Goal: Find specific page/section: Find specific page/section

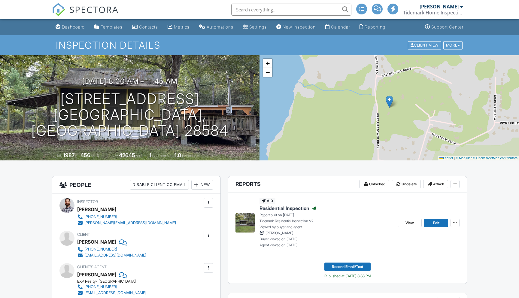
scroll to position [47, 0]
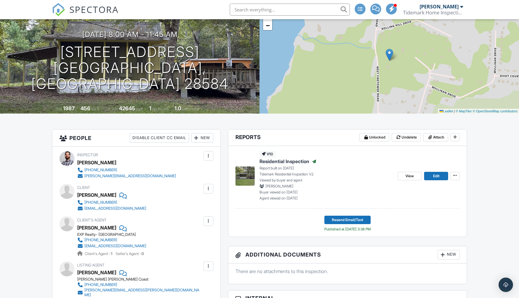
click at [102, 209] on div "[EMAIL_ADDRESS][DOMAIN_NAME]" at bounding box center [115, 208] width 62 height 5
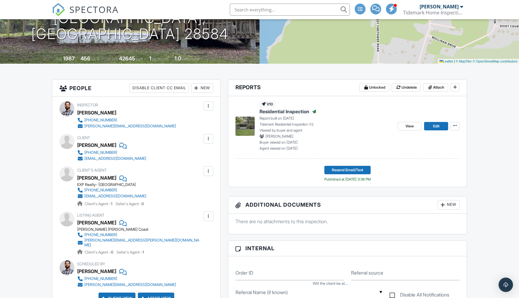
scroll to position [100, 0]
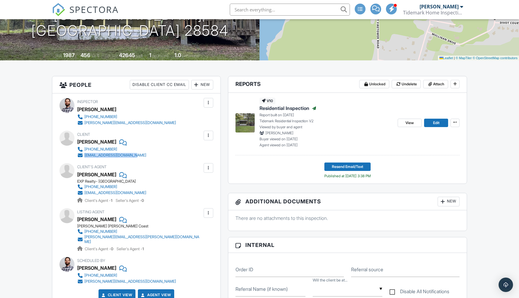
click at [84, 8] on span "SPECTORA" at bounding box center [93, 9] width 49 height 13
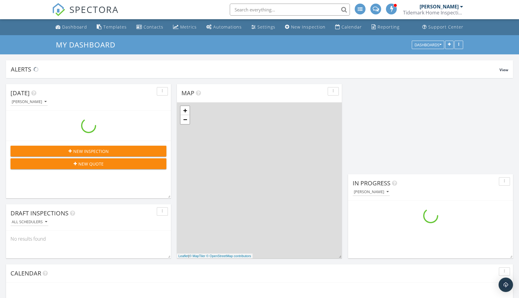
scroll to position [487, 520]
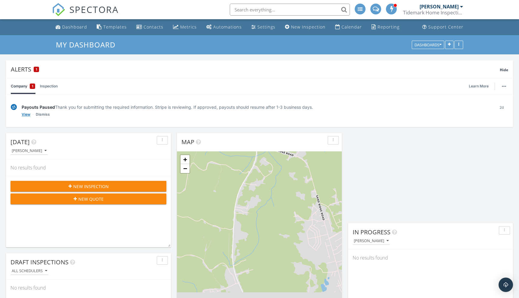
click at [27, 114] on link "View" at bounding box center [26, 114] width 9 height 6
click at [42, 112] on link "Dismiss" at bounding box center [43, 114] width 14 height 6
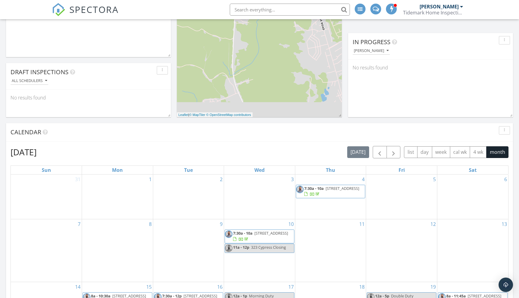
scroll to position [236, 0]
